Goal: Task Accomplishment & Management: Manage account settings

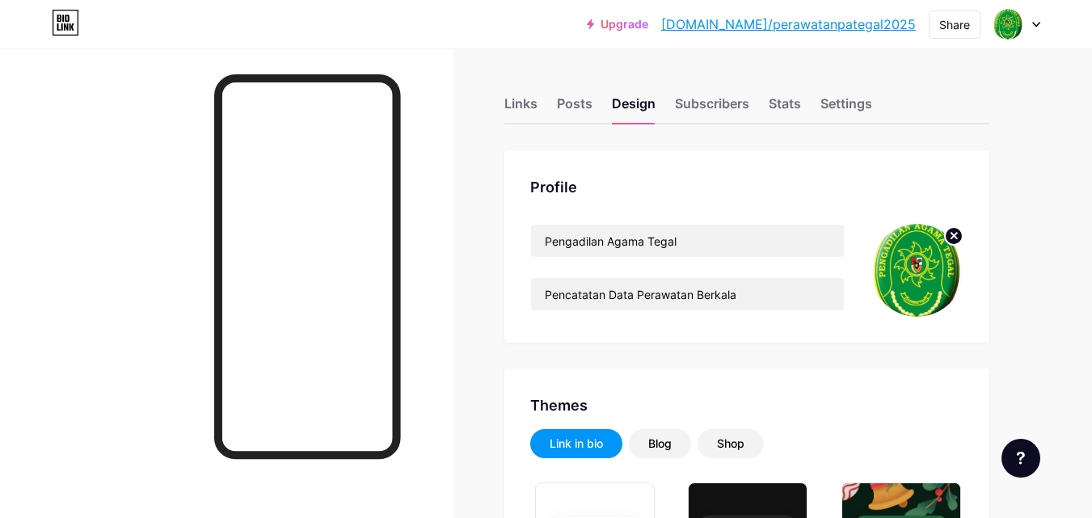
type input "#edf11e"
type input "#ffffff"
click at [1007, 23] on img at bounding box center [1008, 24] width 26 height 26
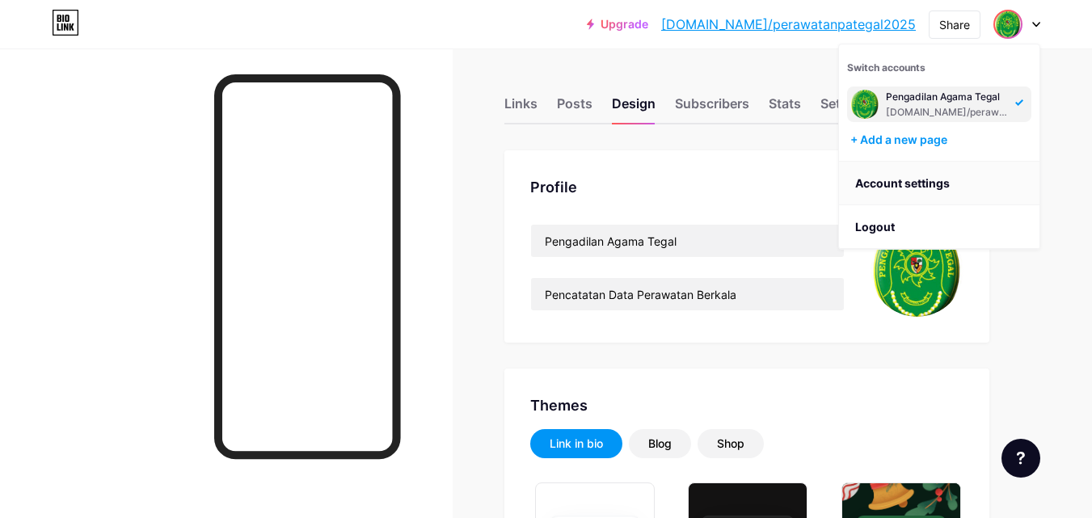
click at [924, 175] on link "Account settings" at bounding box center [939, 184] width 200 height 44
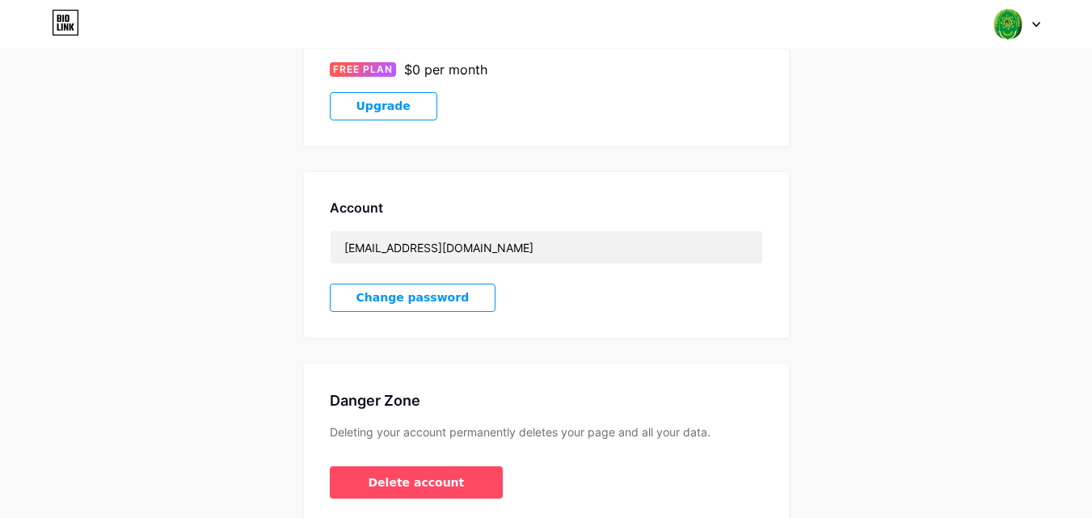
scroll to position [330, 0]
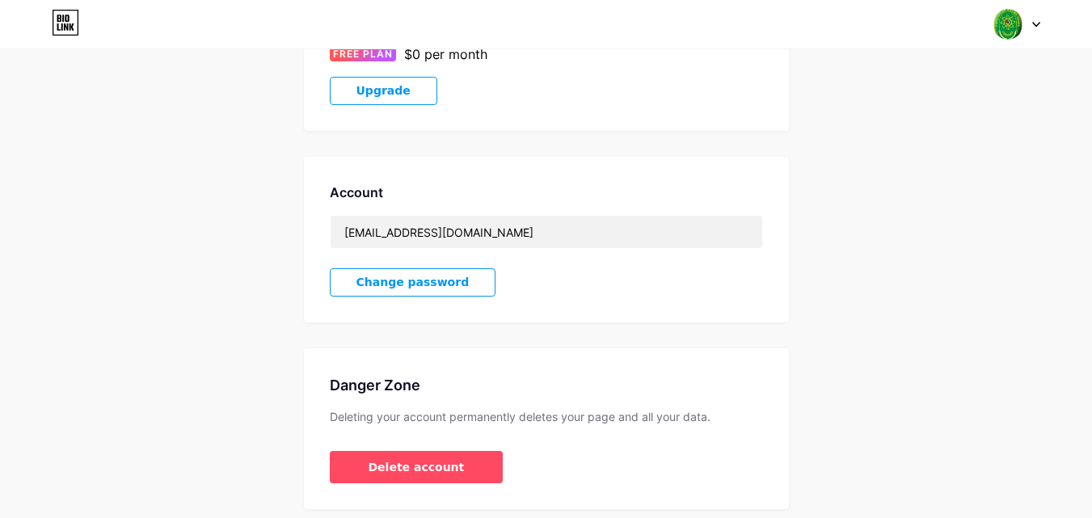
click at [417, 280] on span "Change password" at bounding box center [412, 283] width 113 height 14
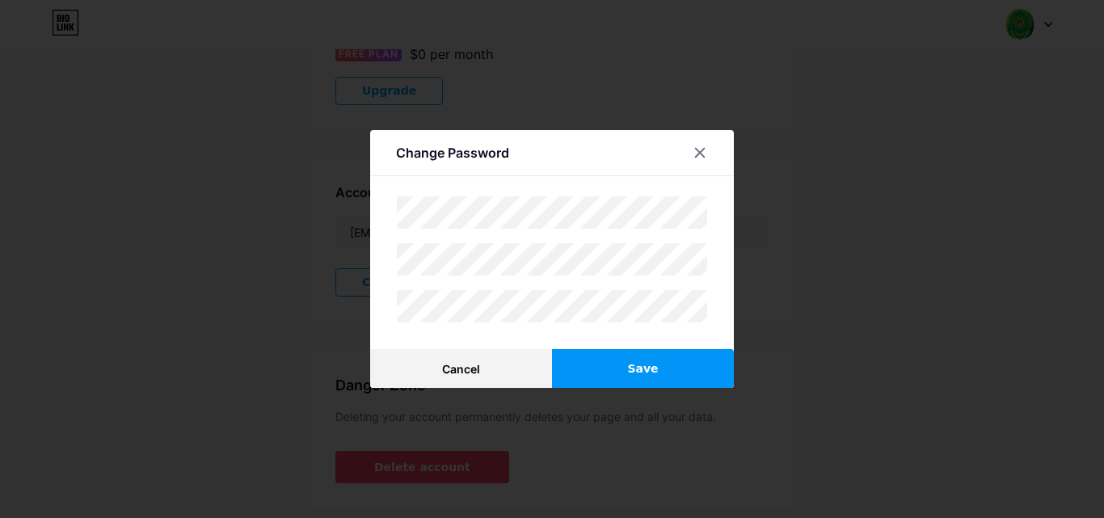
click at [841, 46] on div at bounding box center [552, 259] width 1104 height 518
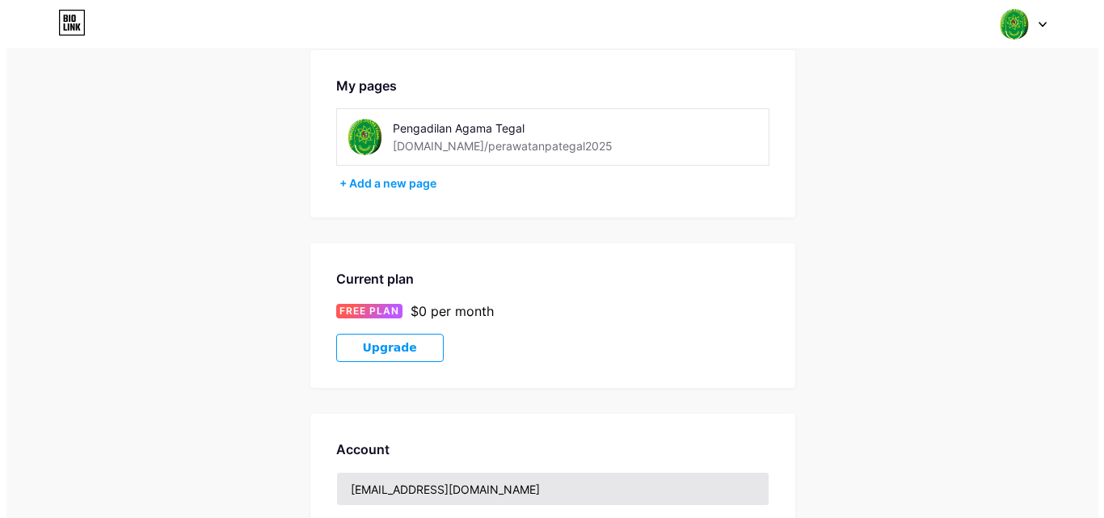
scroll to position [0, 0]
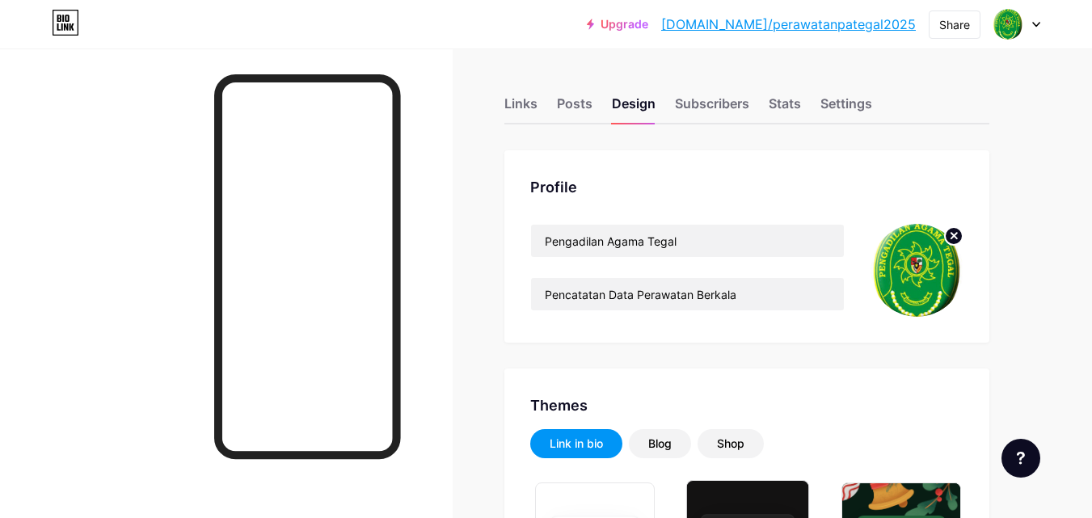
type input "#edf11e"
type input "#ffffff"
click at [534, 107] on div "Links" at bounding box center [520, 108] width 33 height 29
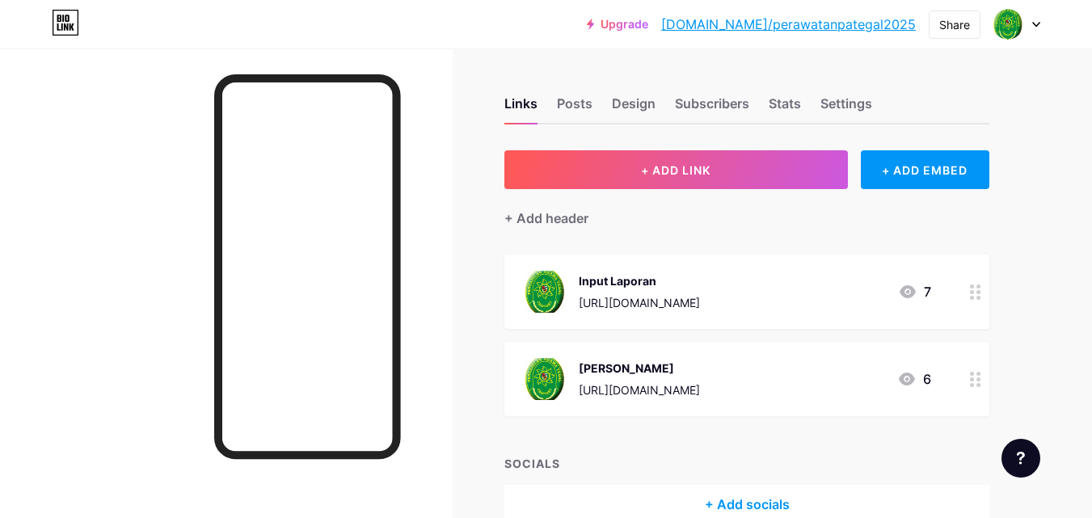
click at [616, 368] on div "[PERSON_NAME]" at bounding box center [638, 368] width 121 height 17
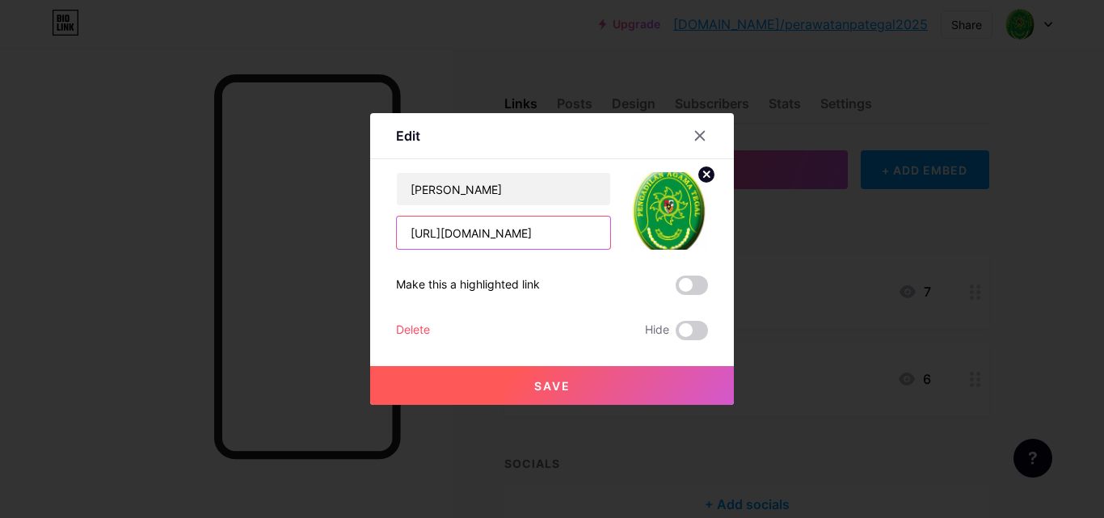
click at [532, 230] on input "[URL][DOMAIN_NAME]" at bounding box center [503, 233] width 213 height 32
paste input "folders/19MOs4AkA1GOgkRlJz_Ti47bJP-7FKnHS?usp=drive_link"
type input "[URL][DOMAIN_NAME]"
click at [534, 385] on span "Save" at bounding box center [552, 386] width 36 height 14
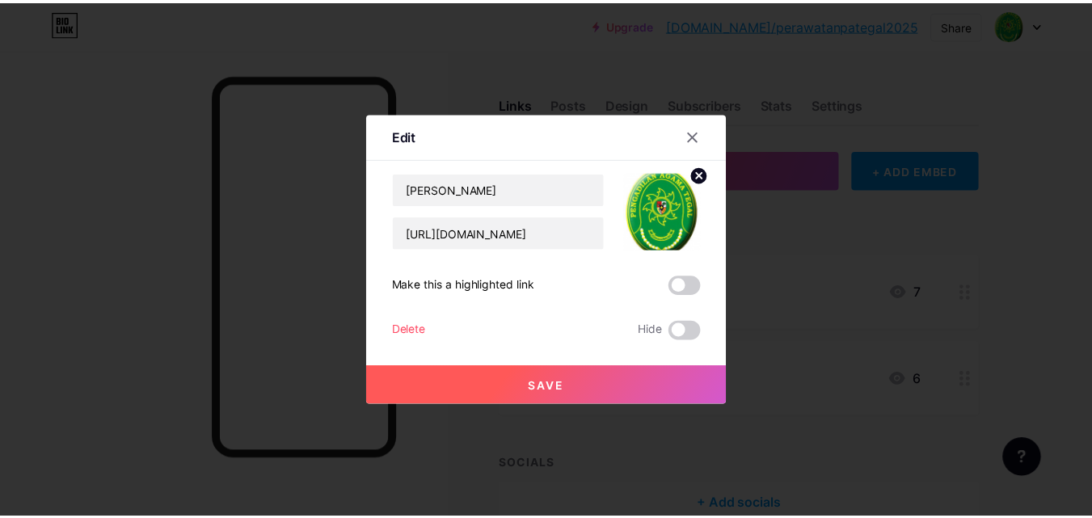
scroll to position [0, 0]
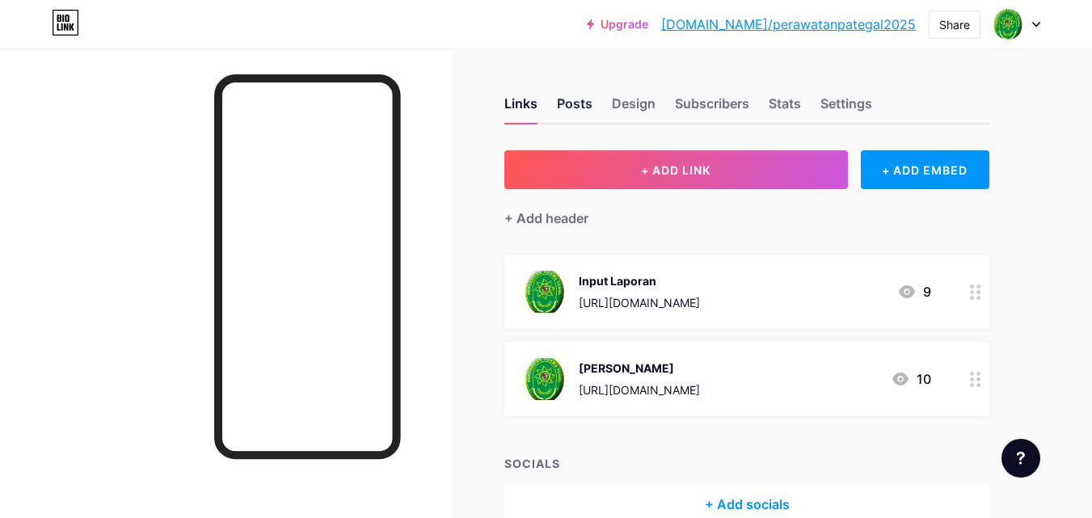
click at [576, 99] on div "Posts" at bounding box center [575, 108] width 36 height 29
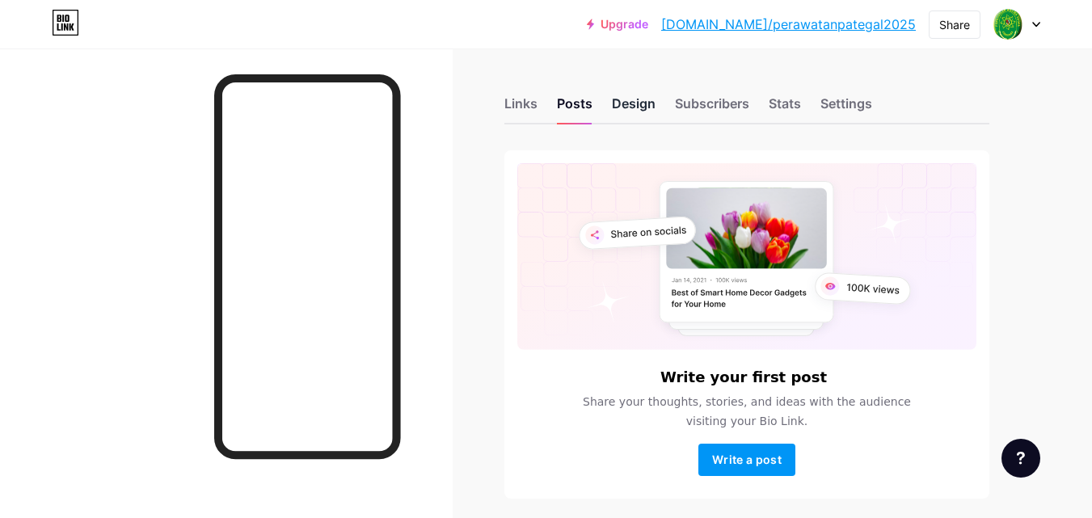
click at [645, 108] on div "Design" at bounding box center [634, 108] width 44 height 29
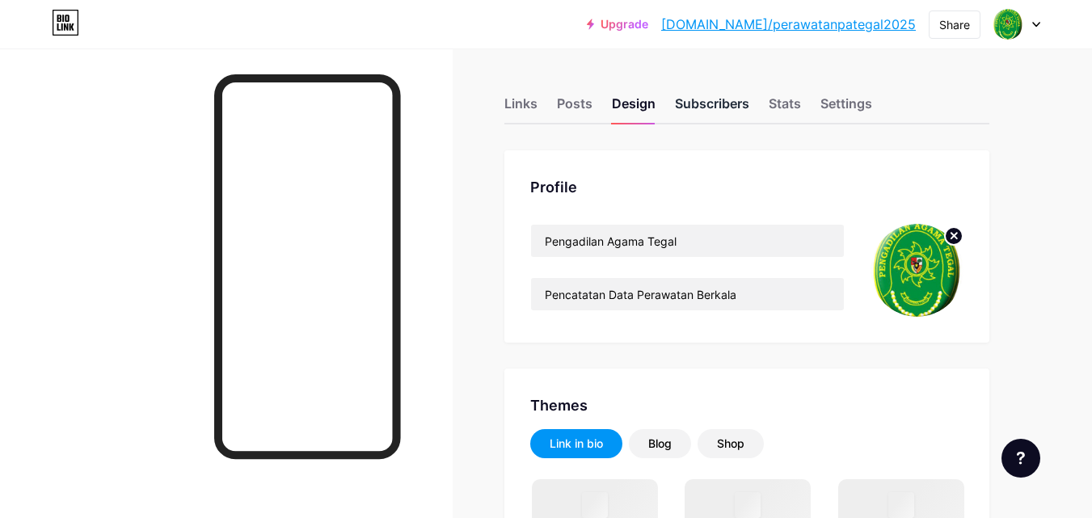
click at [722, 108] on div "Subscribers" at bounding box center [712, 108] width 74 height 29
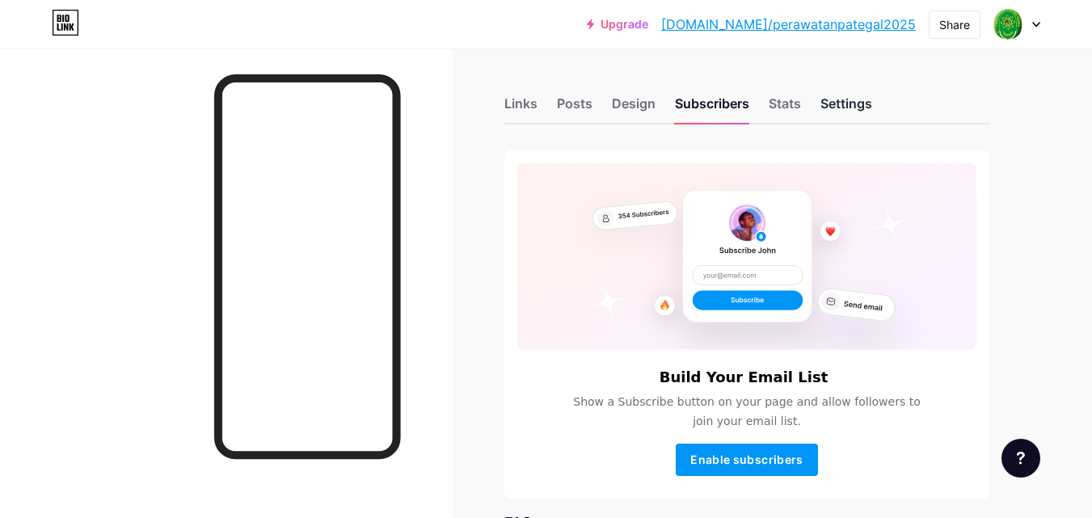
click at [838, 102] on div "Settings" at bounding box center [846, 108] width 52 height 29
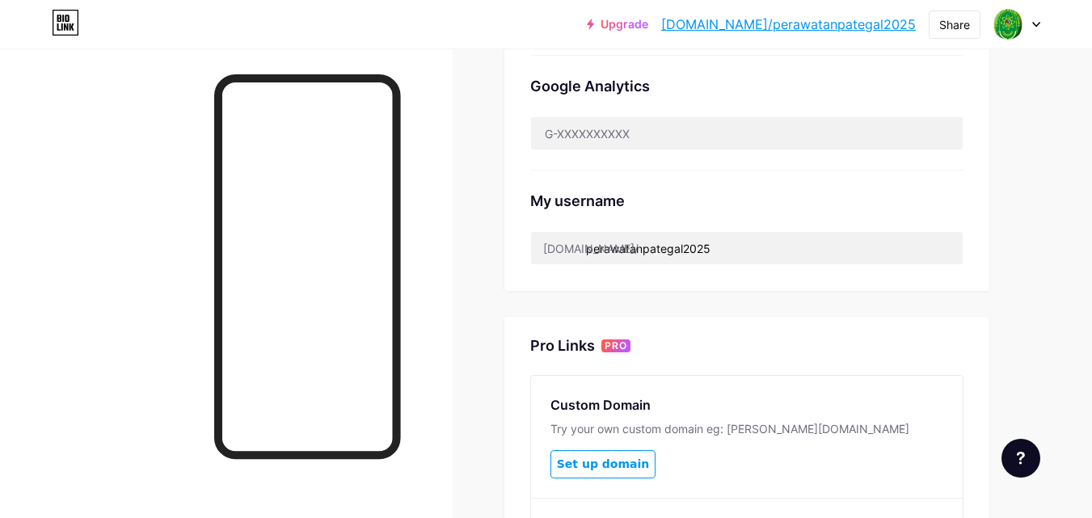
scroll to position [758, 0]
